Goal: Task Accomplishment & Management: Manage account settings

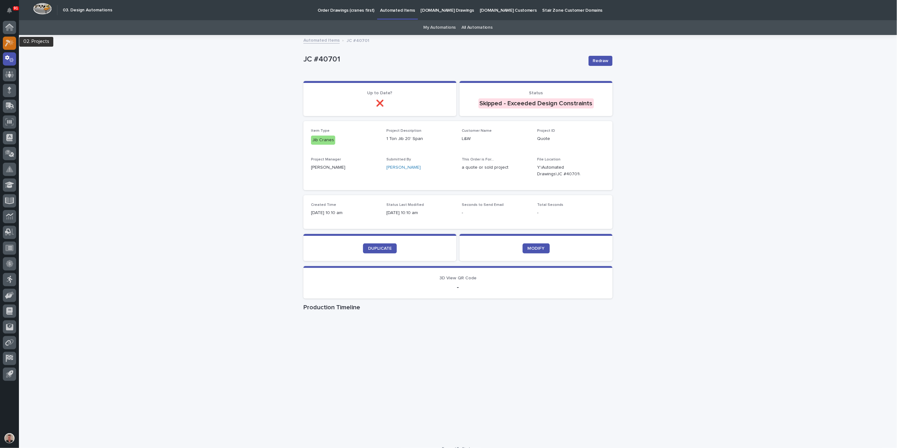
click at [8, 38] on div at bounding box center [9, 43] width 13 height 13
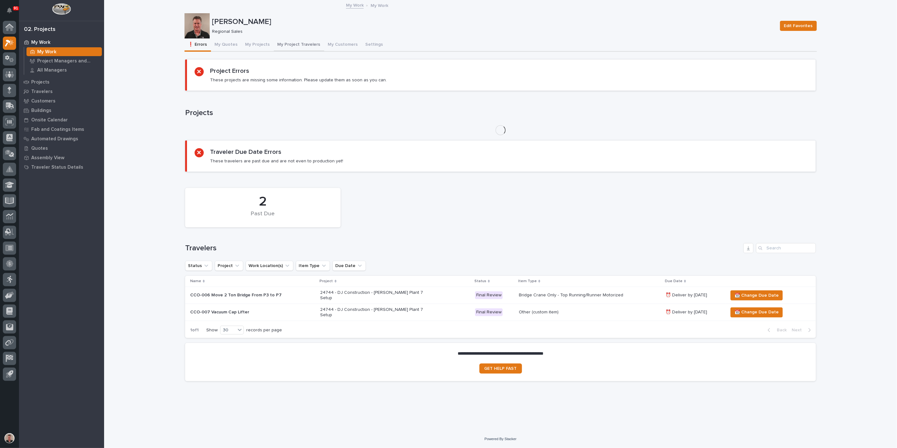
click at [304, 48] on button "My Project Travelers" at bounding box center [299, 44] width 50 height 13
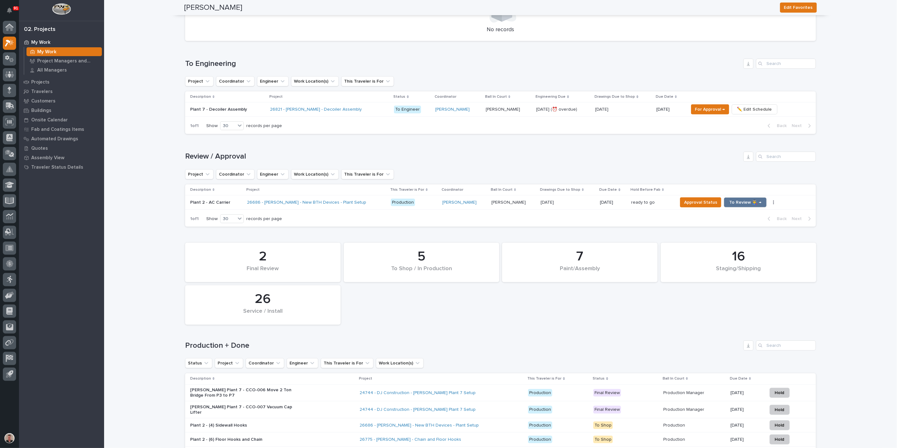
scroll to position [222, 0]
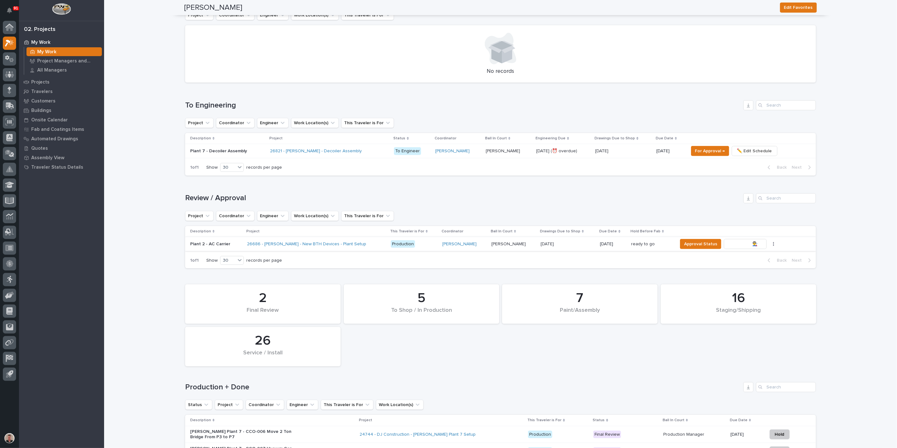
click at [742, 248] on span "To Review 👨‍🏭 →" at bounding box center [745, 244] width 32 height 8
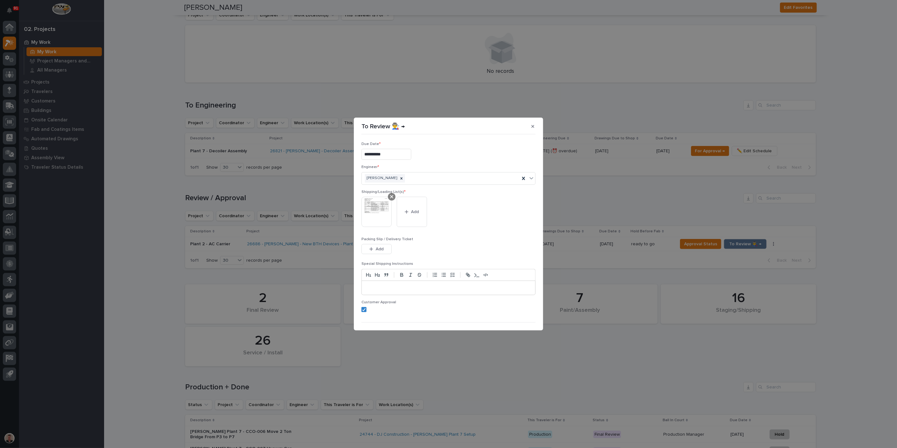
click at [393, 199] on icon at bounding box center [391, 196] width 3 height 5
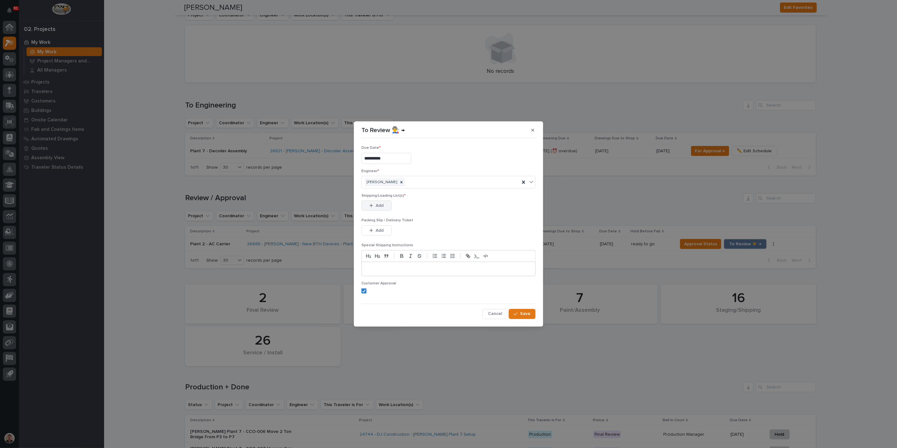
click at [384, 208] on span "Add" at bounding box center [380, 206] width 8 height 6
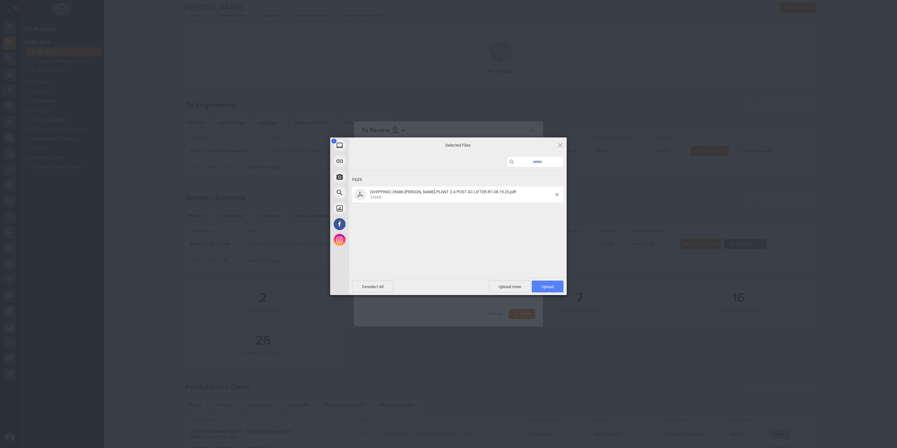
click at [547, 285] on span "Upload 1" at bounding box center [547, 286] width 12 height 5
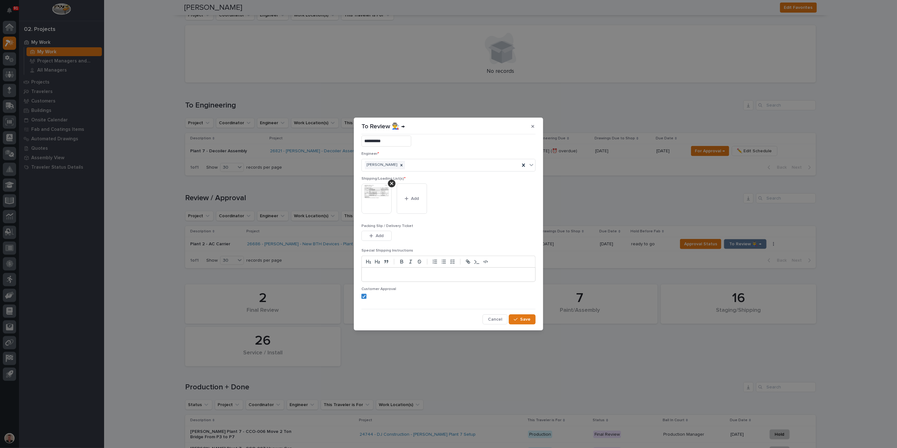
scroll to position [41, 0]
click at [520, 319] on span "Save" at bounding box center [525, 320] width 10 height 6
